Goal: Task Accomplishment & Management: Manage account settings

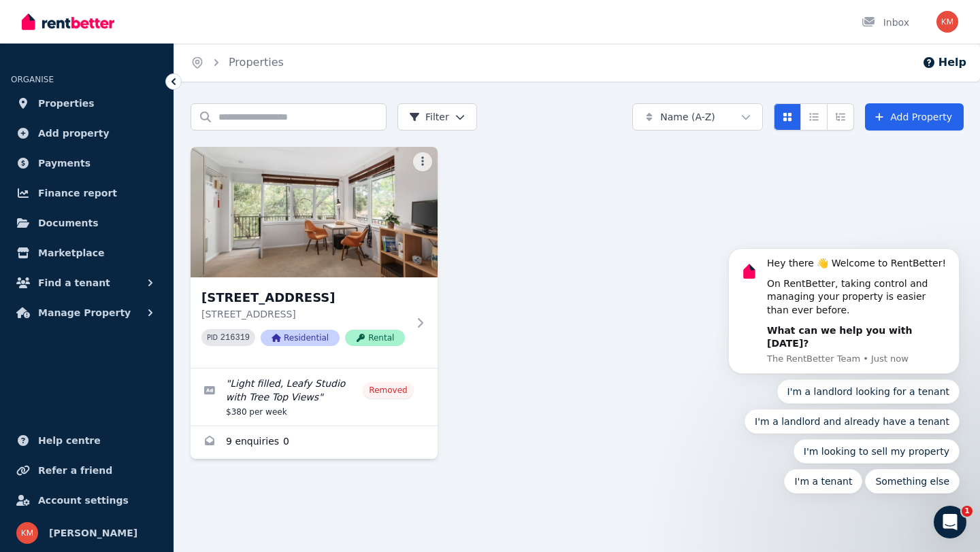
click at [942, 31] on div "Open user menu" at bounding box center [947, 22] width 22 height 22
click at [943, 25] on img "button" at bounding box center [947, 22] width 22 height 22
click at [877, 135] on body "Hey there 👋 Welcome to RentBetter! On RentBetter, taking control and managing y…" at bounding box center [843, 322] width 261 height 378
click at [944, 22] on img "button" at bounding box center [947, 22] width 22 height 22
click html "Hey there 👋 Welcome to RentBetter! On RentBetter, taking control and managing y…"
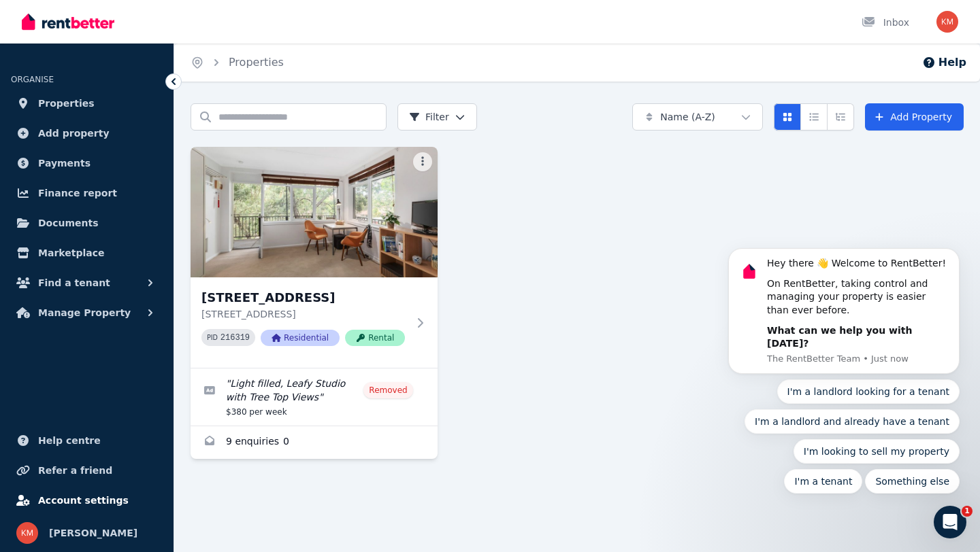
click at [88, 503] on span "Account settings" at bounding box center [83, 500] width 90 height 16
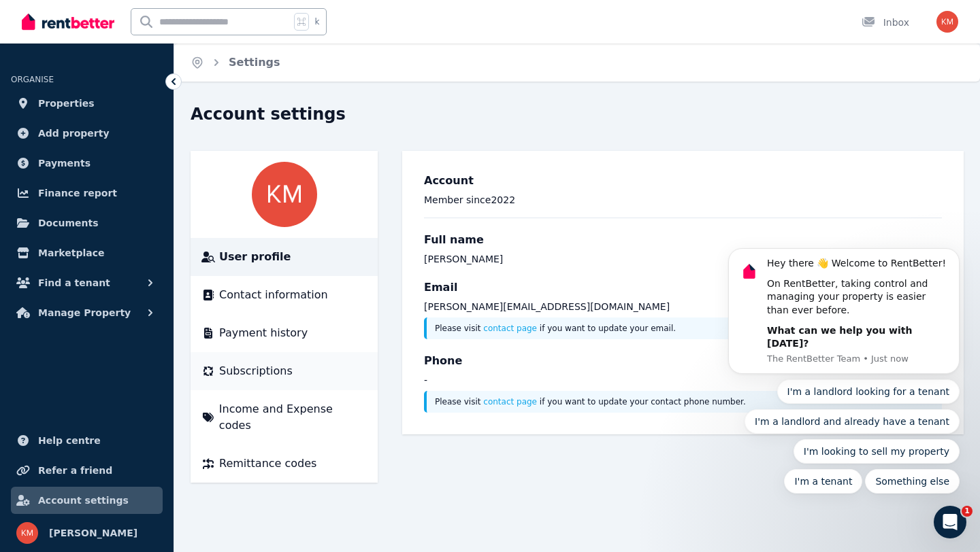
click at [248, 375] on span "Subscriptions" at bounding box center [255, 371] width 73 height 16
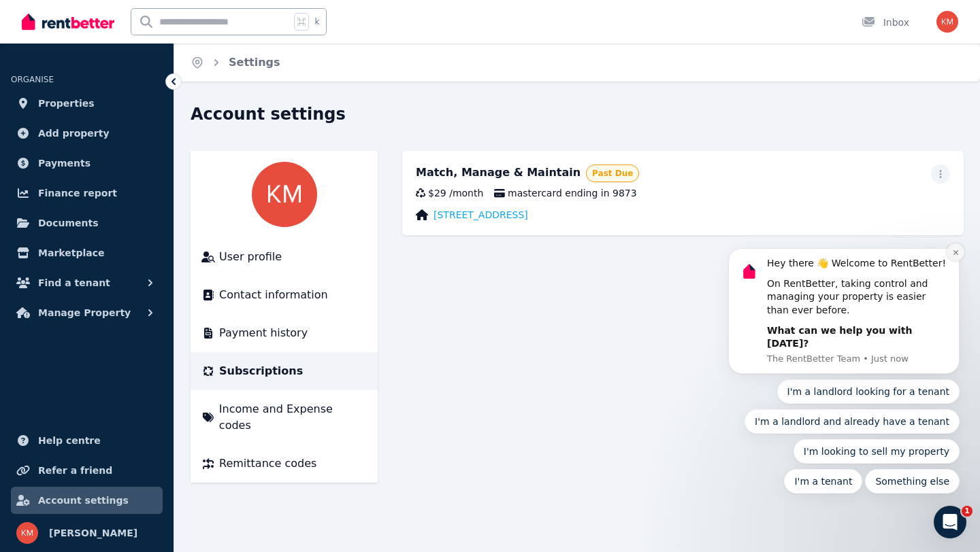
click at [955, 256] on icon "Dismiss notification" at bounding box center [955, 252] width 7 height 7
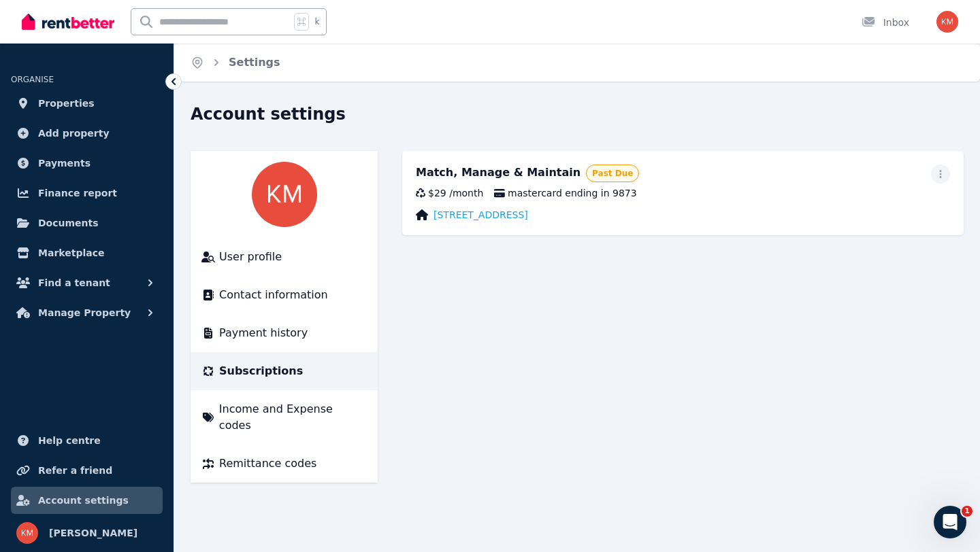
click at [592, 175] on span "Past Due" at bounding box center [612, 173] width 41 height 11
click at [292, 332] on span "Payment history" at bounding box center [263, 333] width 88 height 16
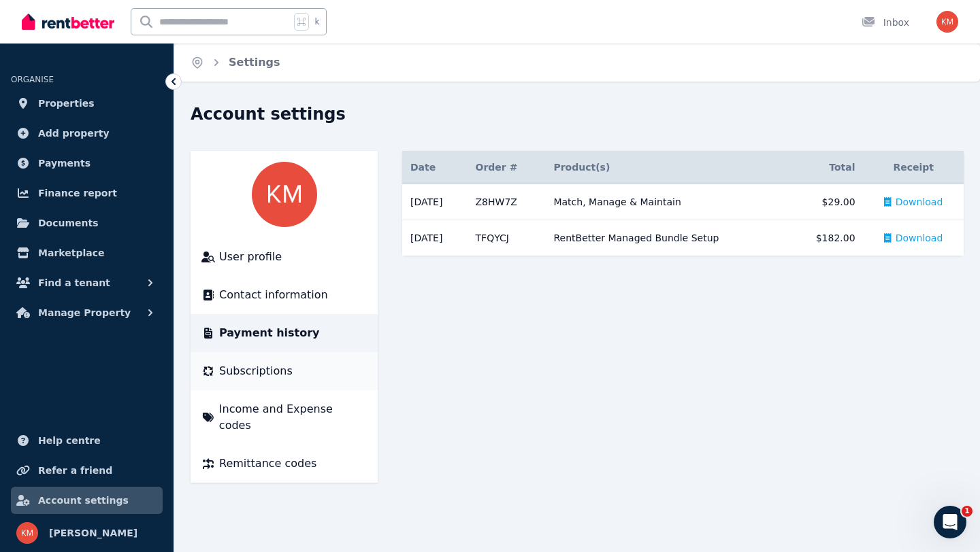
click at [291, 382] on li "Subscriptions" at bounding box center [283, 371] width 187 height 38
click at [265, 369] on span "Subscriptions" at bounding box center [255, 371] width 73 height 16
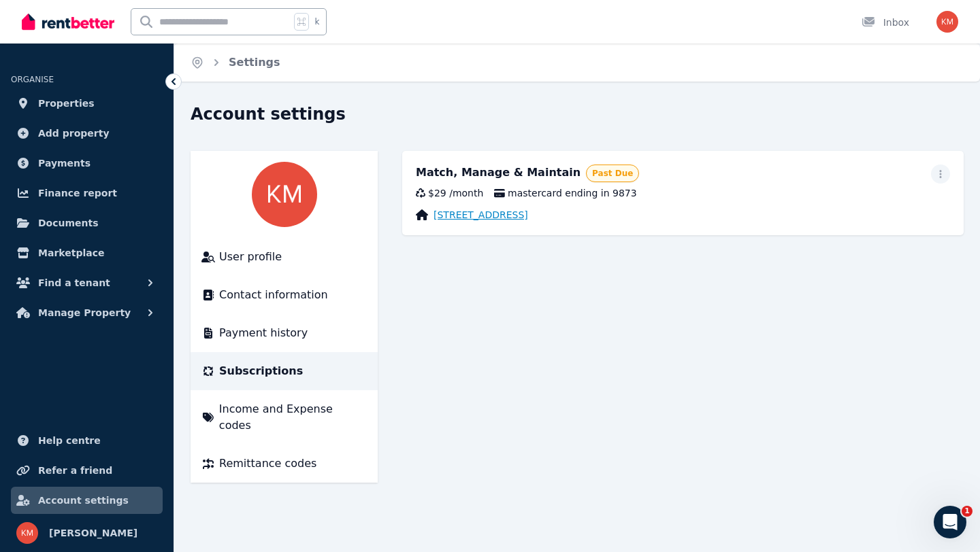
click at [528, 218] on link "[STREET_ADDRESS]" at bounding box center [480, 215] width 95 height 14
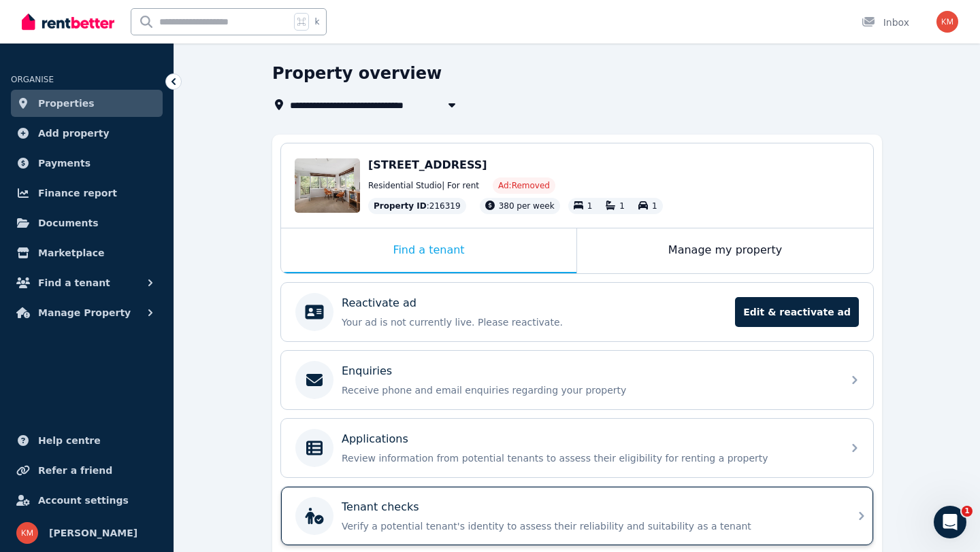
scroll to position [40, 0]
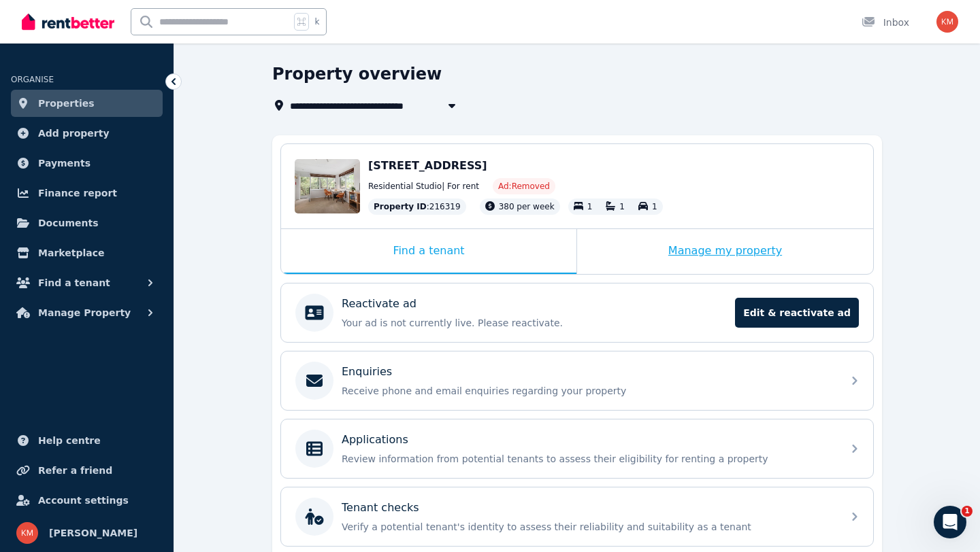
click at [660, 266] on div "Manage my property" at bounding box center [725, 251] width 296 height 45
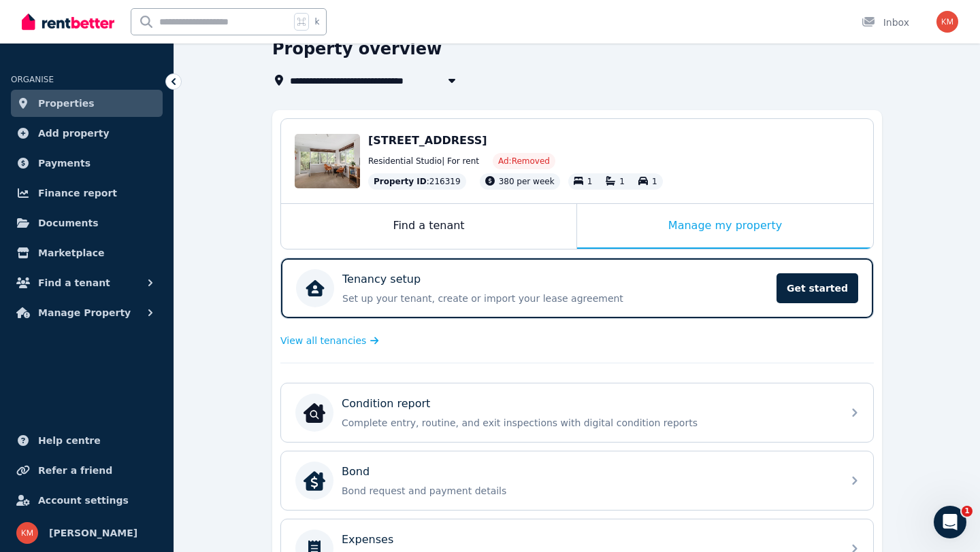
scroll to position [0, 0]
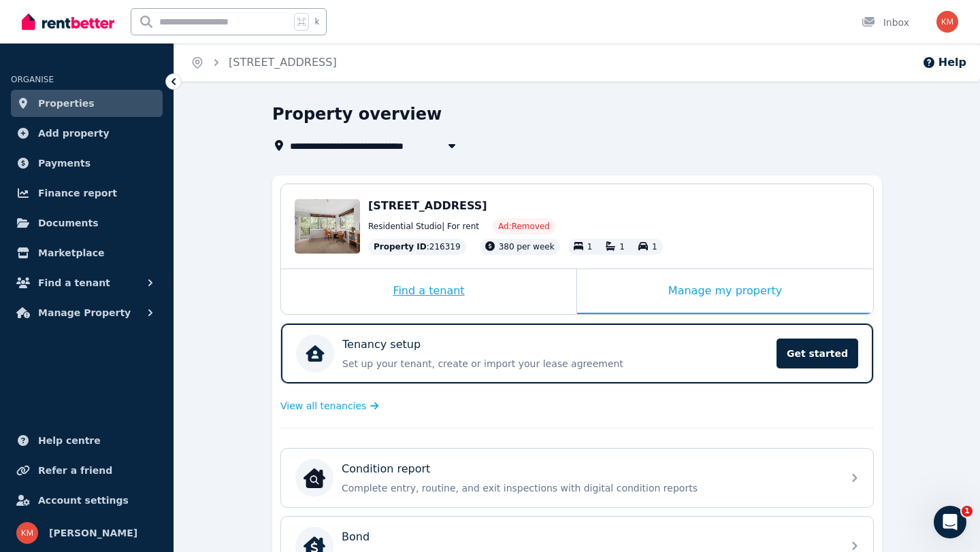
click at [448, 290] on div "Find a tenant" at bounding box center [428, 291] width 295 height 45
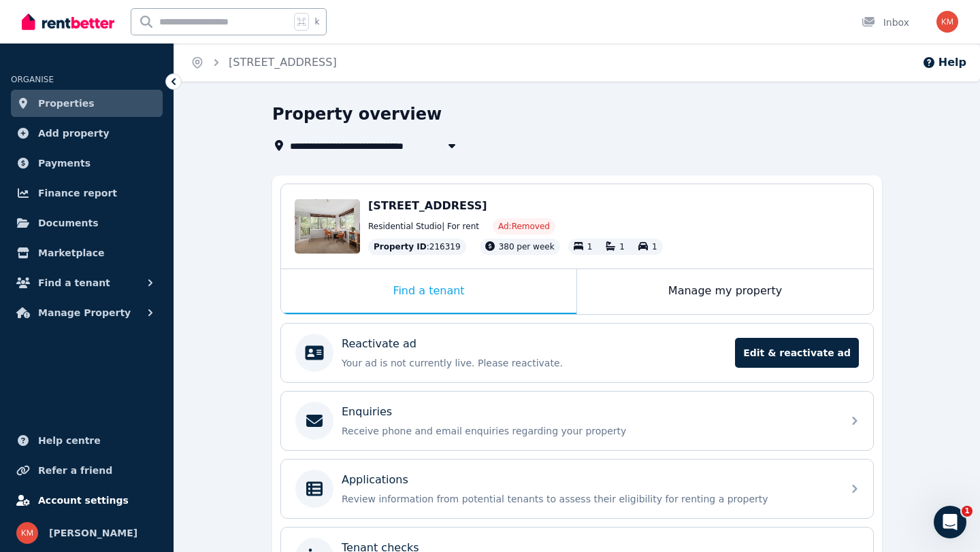
click at [50, 498] on span "Account settings" at bounding box center [83, 500] width 90 height 16
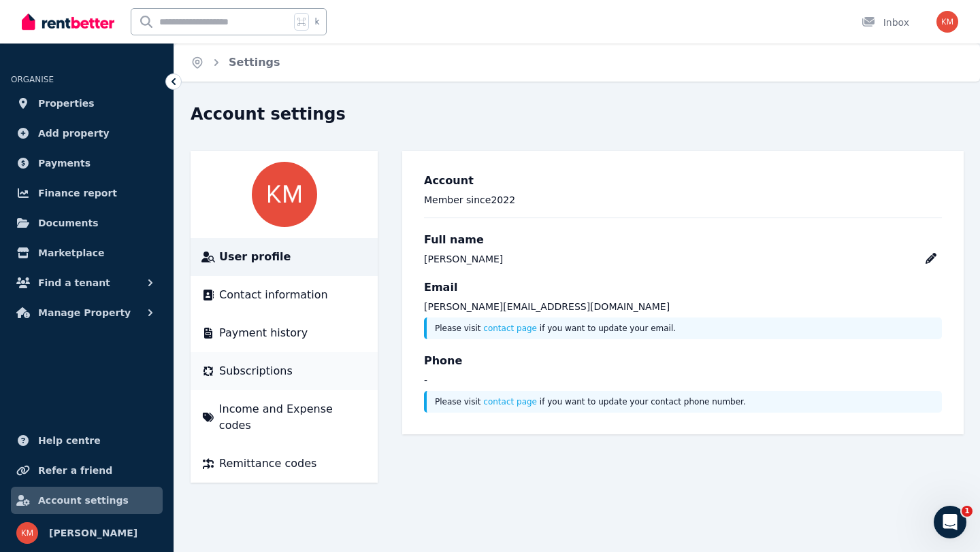
click at [256, 375] on span "Subscriptions" at bounding box center [255, 371] width 73 height 16
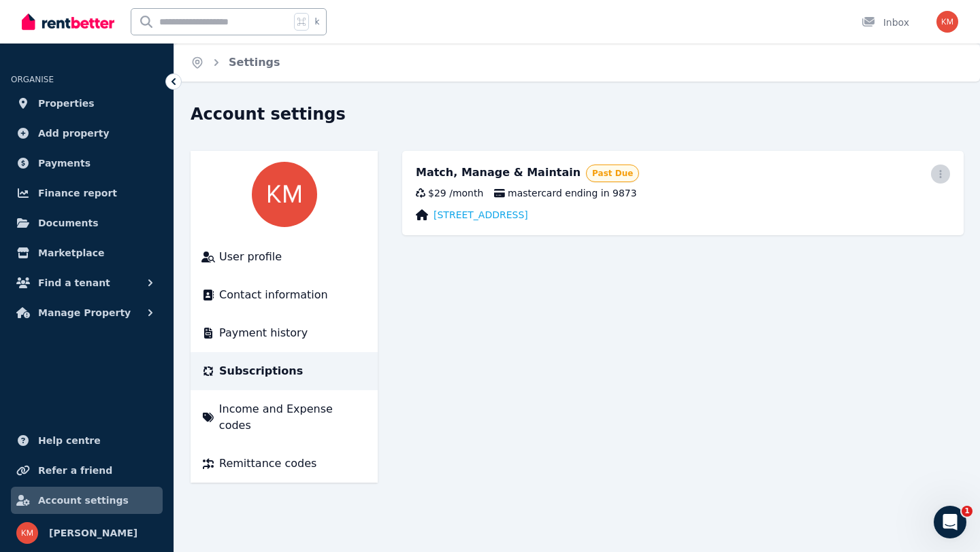
click at [941, 177] on icon "button" at bounding box center [940, 174] width 11 height 10
click at [890, 246] on span "Cancel plan" at bounding box center [879, 254] width 120 height 16
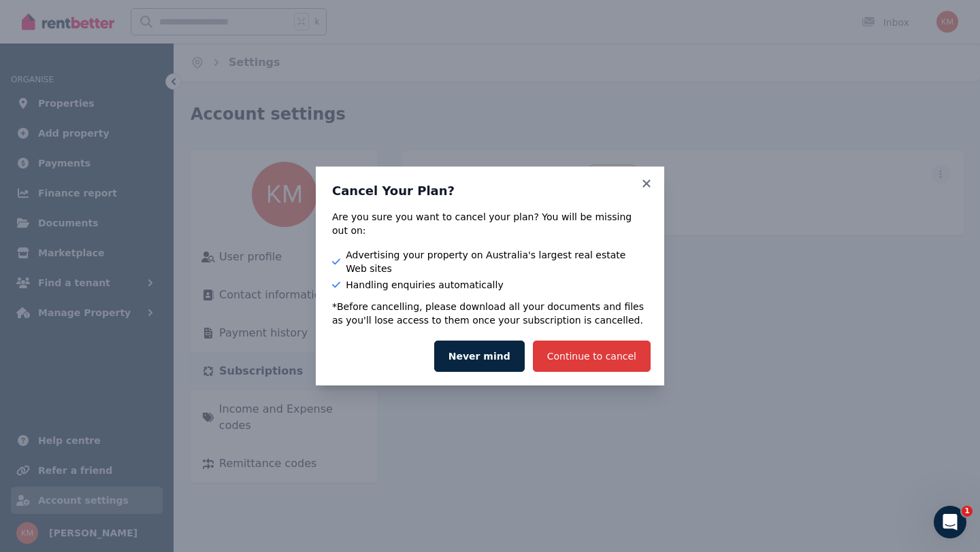
click at [589, 346] on button "Continue to cancel" at bounding box center [592, 356] width 118 height 31
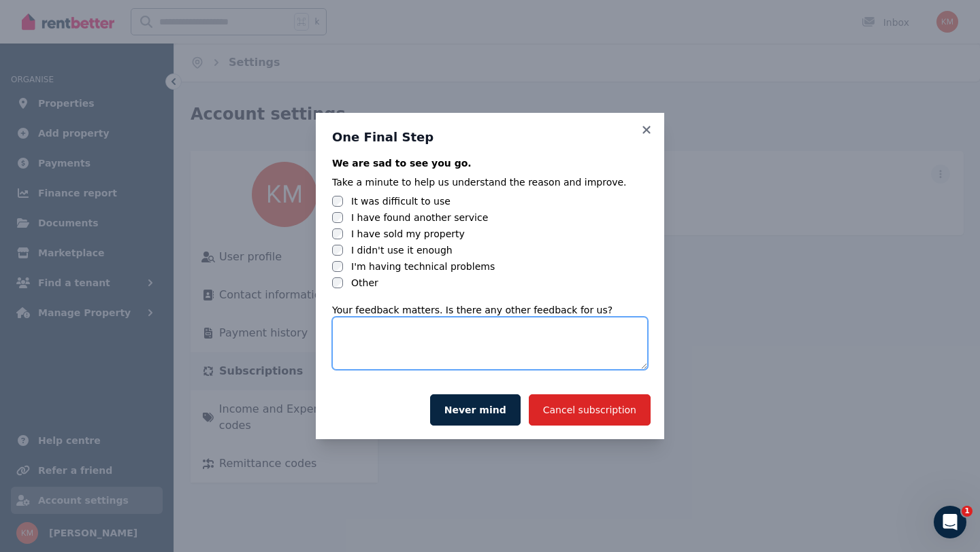
click at [542, 363] on textarea at bounding box center [490, 343] width 316 height 53
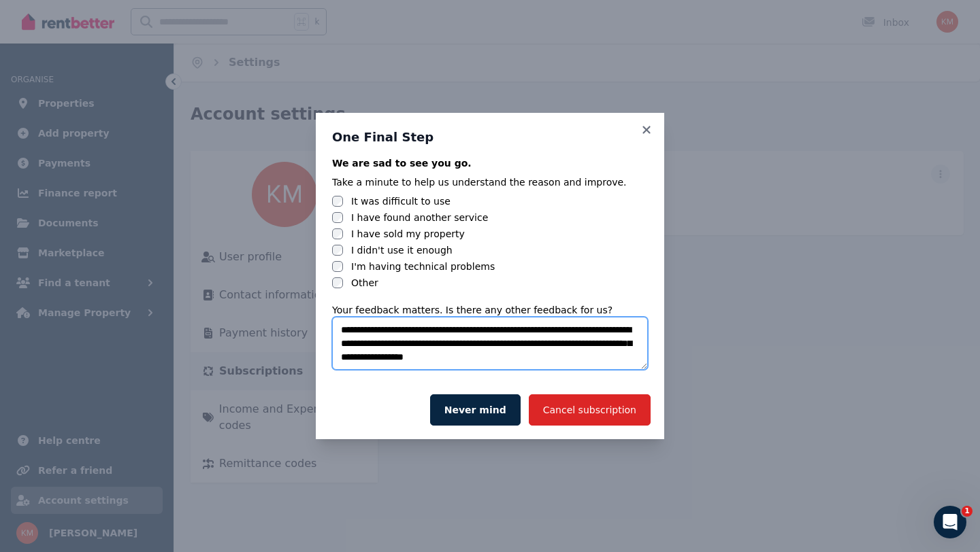
click at [533, 338] on textarea "**********" at bounding box center [490, 343] width 316 height 53
click at [527, 346] on textarea "**********" at bounding box center [490, 343] width 316 height 53
click at [573, 363] on textarea "**********" at bounding box center [490, 343] width 316 height 53
drag, startPoint x: 564, startPoint y: 363, endPoint x: 335, endPoint y: 327, distance: 231.9
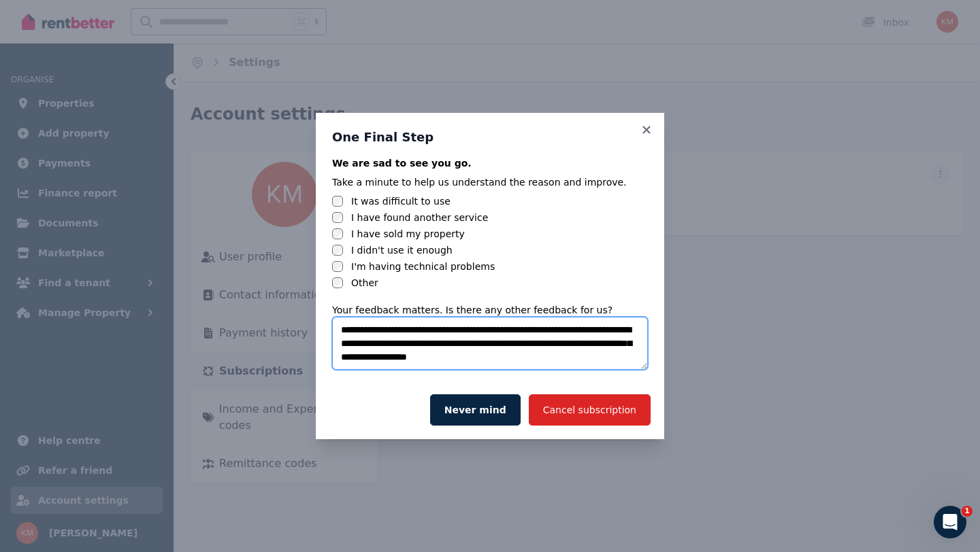
click at [335, 327] on textarea "**********" at bounding box center [490, 343] width 316 height 53
type textarea "**********"
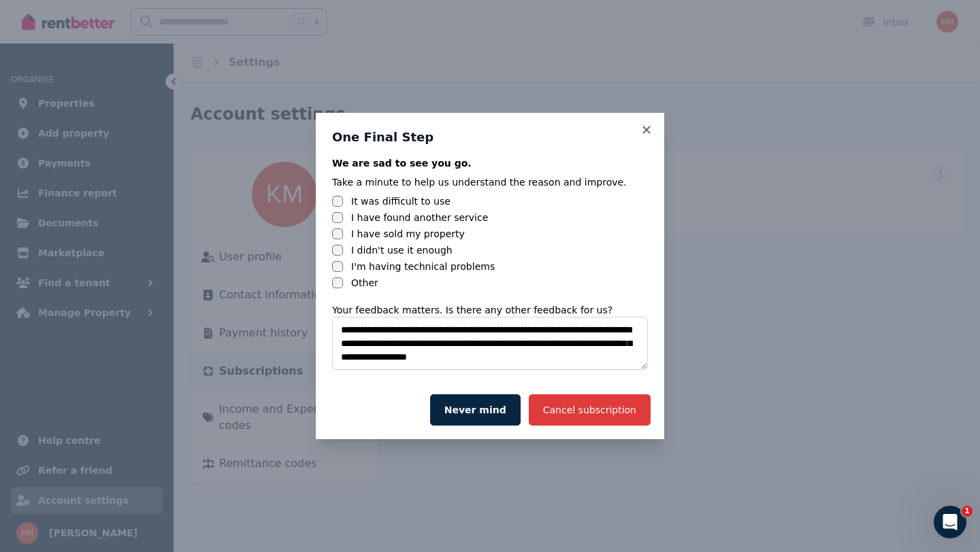
click at [589, 415] on button "Cancel subscription" at bounding box center [590, 410] width 122 height 31
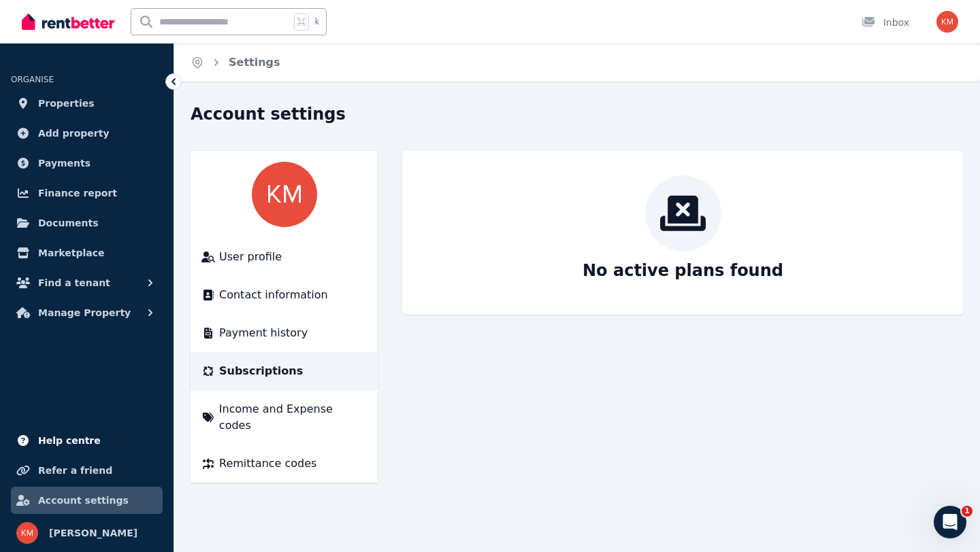
click at [74, 443] on span "Help centre" at bounding box center [69, 441] width 63 height 16
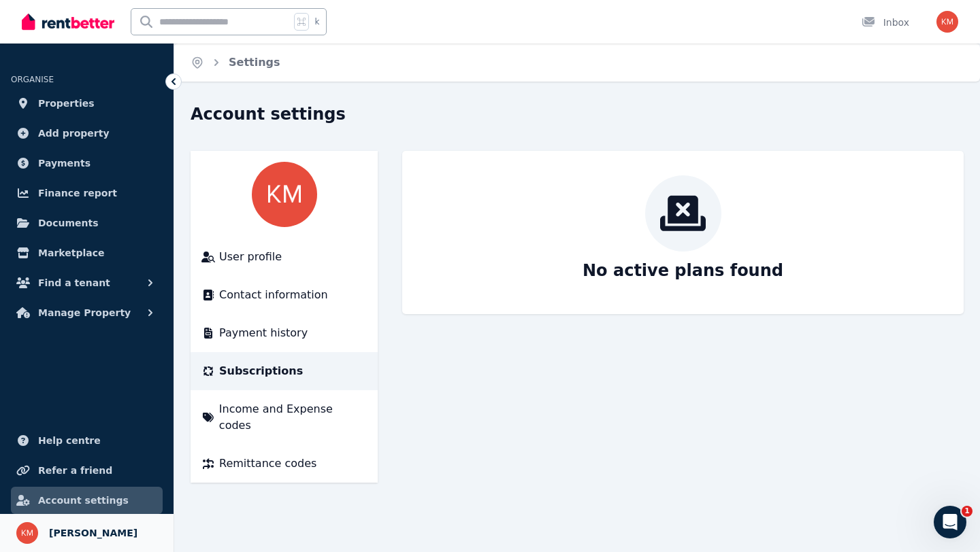
click at [78, 535] on span "[PERSON_NAME]" at bounding box center [93, 533] width 88 height 16
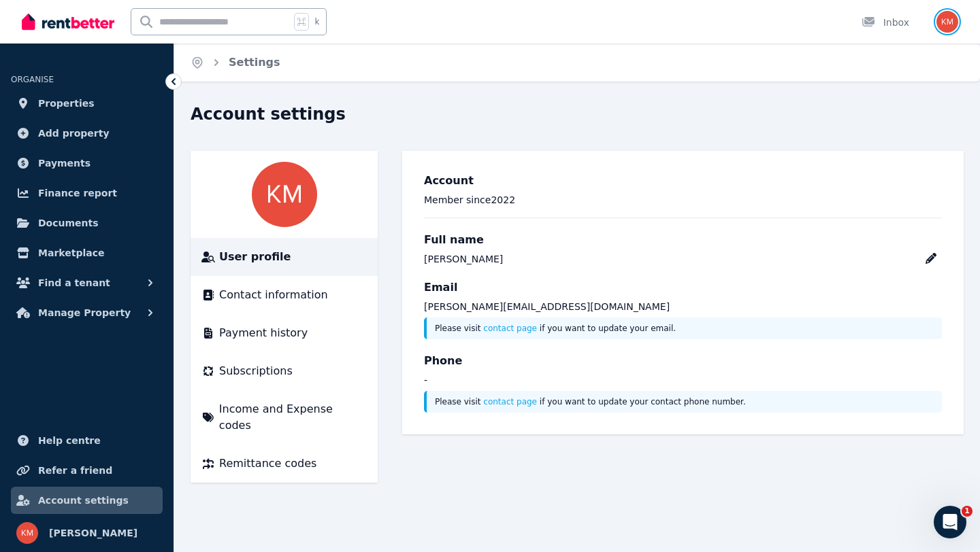
click at [938, 20] on img "button" at bounding box center [947, 22] width 22 height 22
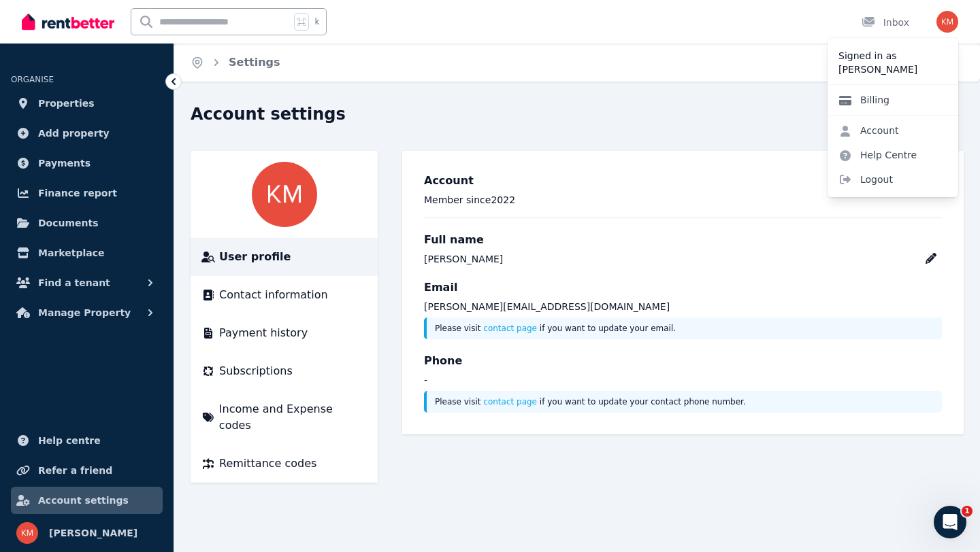
click at [867, 101] on link "Billing" at bounding box center [863, 100] width 73 height 24
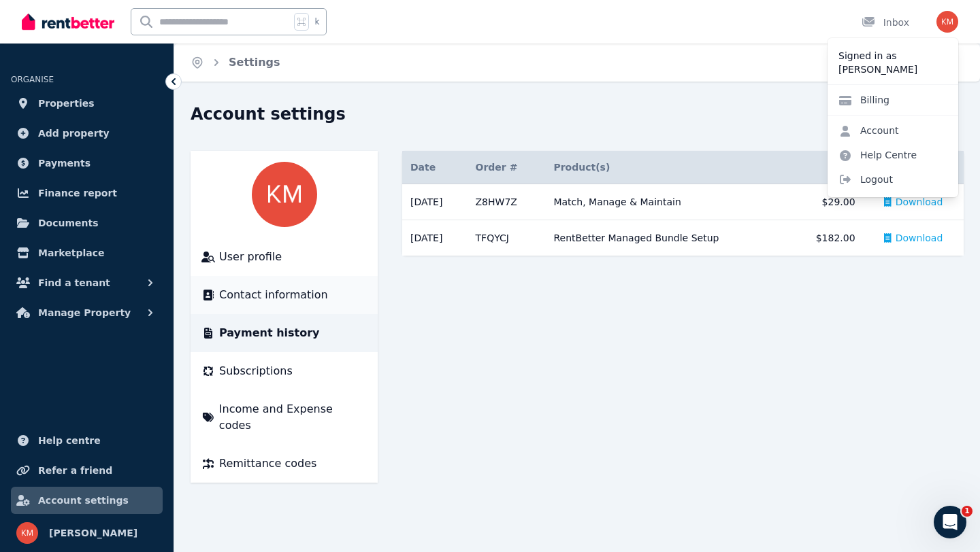
click at [260, 295] on span "Contact information" at bounding box center [273, 295] width 109 height 16
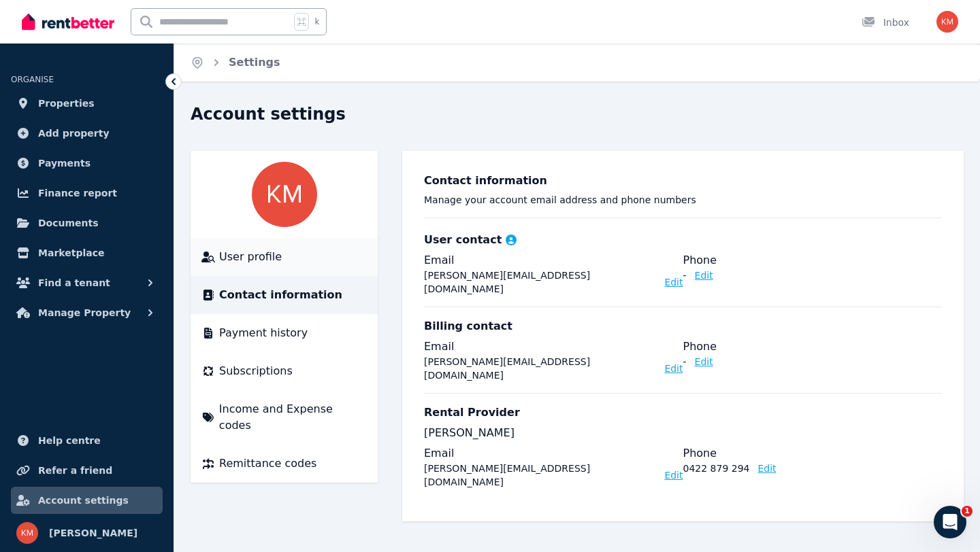
click at [256, 264] on span "User profile" at bounding box center [250, 257] width 63 height 16
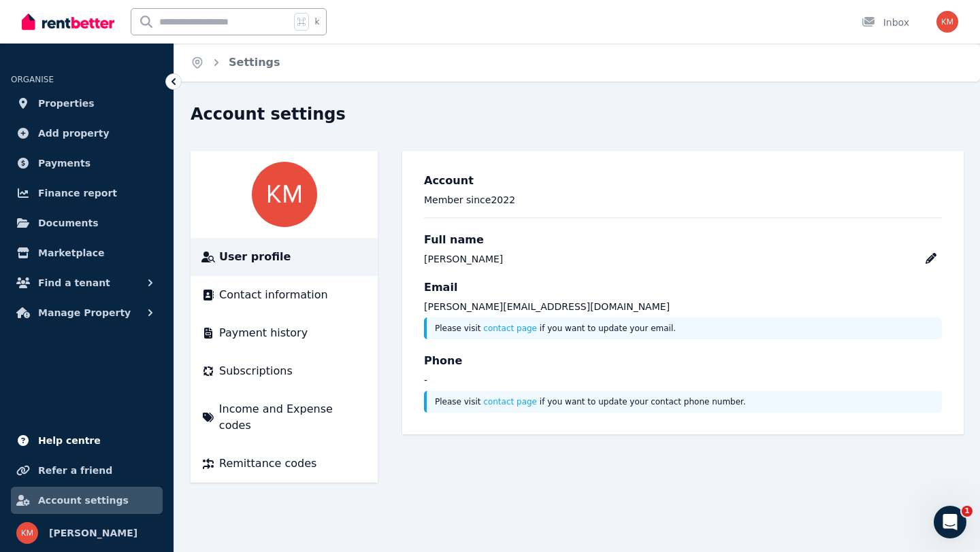
click at [68, 443] on span "Help centre" at bounding box center [69, 441] width 63 height 16
